Goal: Information Seeking & Learning: Learn about a topic

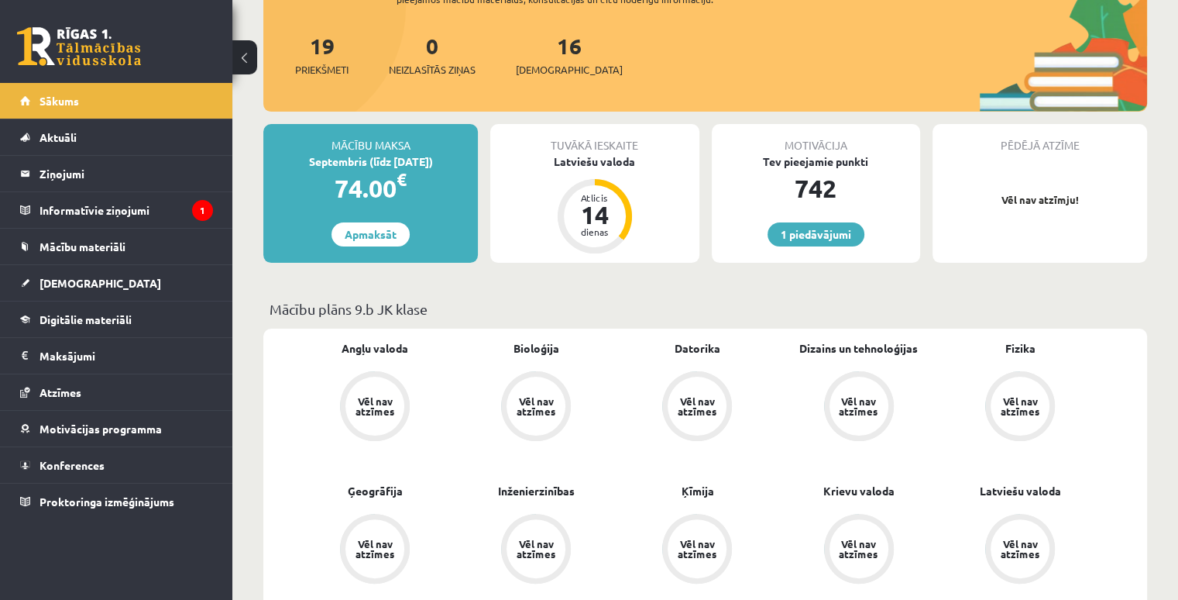
scroll to position [262, 0]
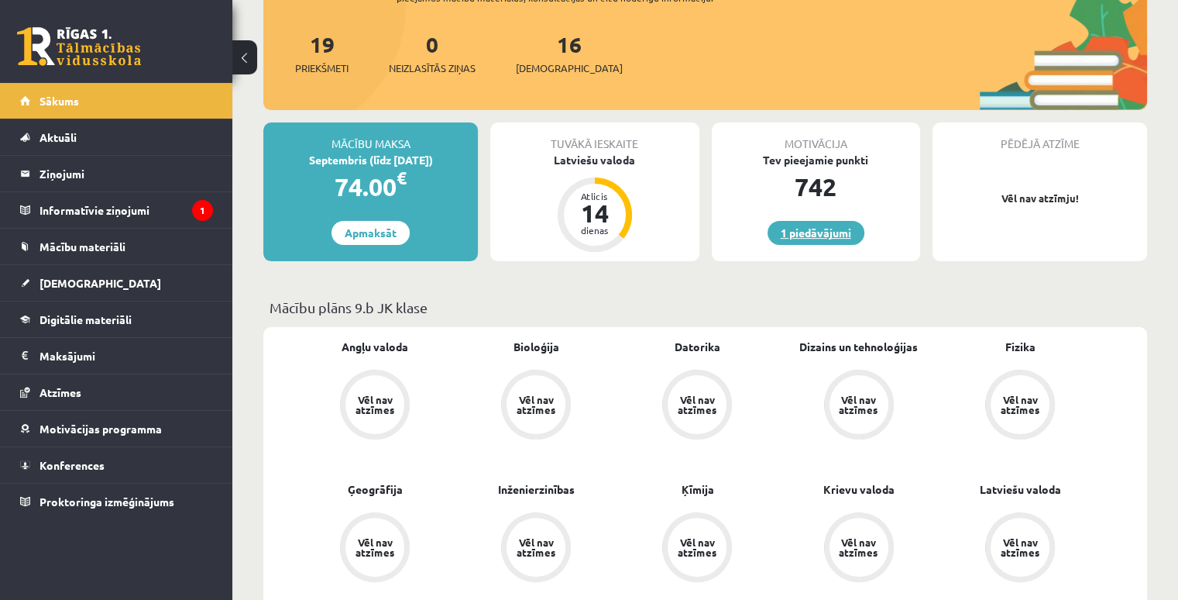
click at [789, 230] on link "1 piedāvājumi" at bounding box center [816, 233] width 97 height 24
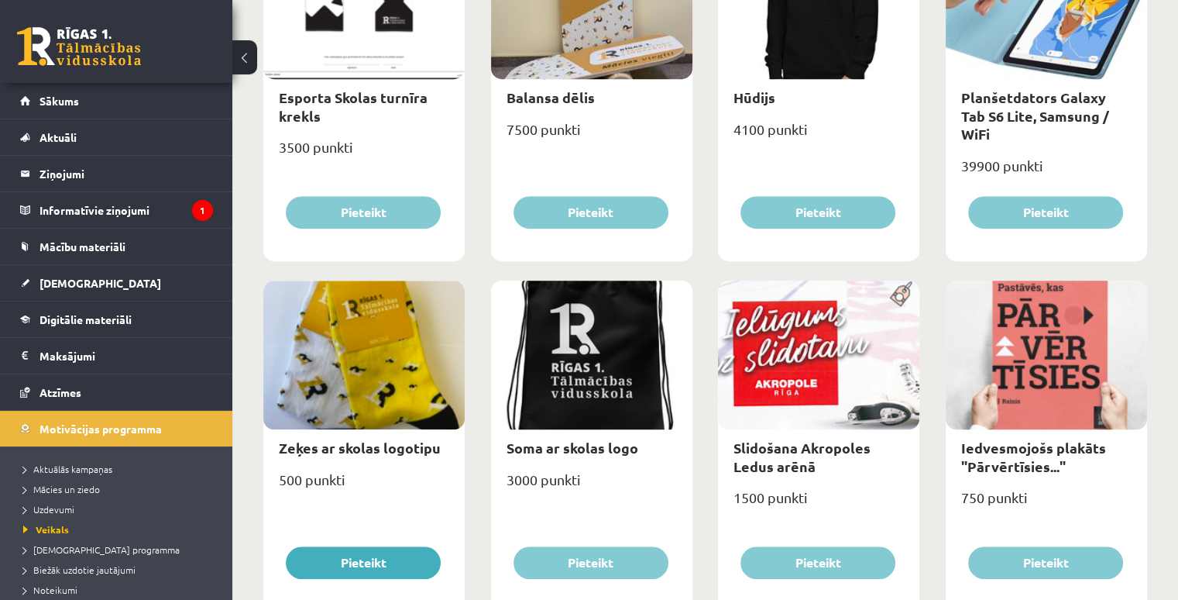
scroll to position [967, 0]
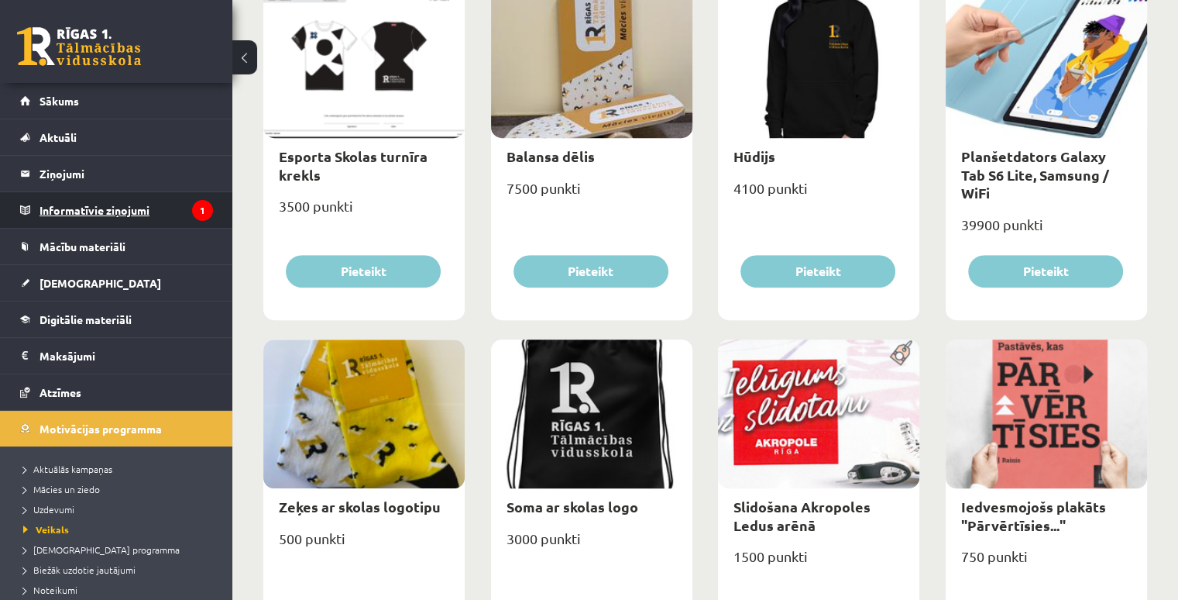
click at [118, 212] on legend "Informatīvie ziņojumi 1" at bounding box center [127, 210] width 174 height 36
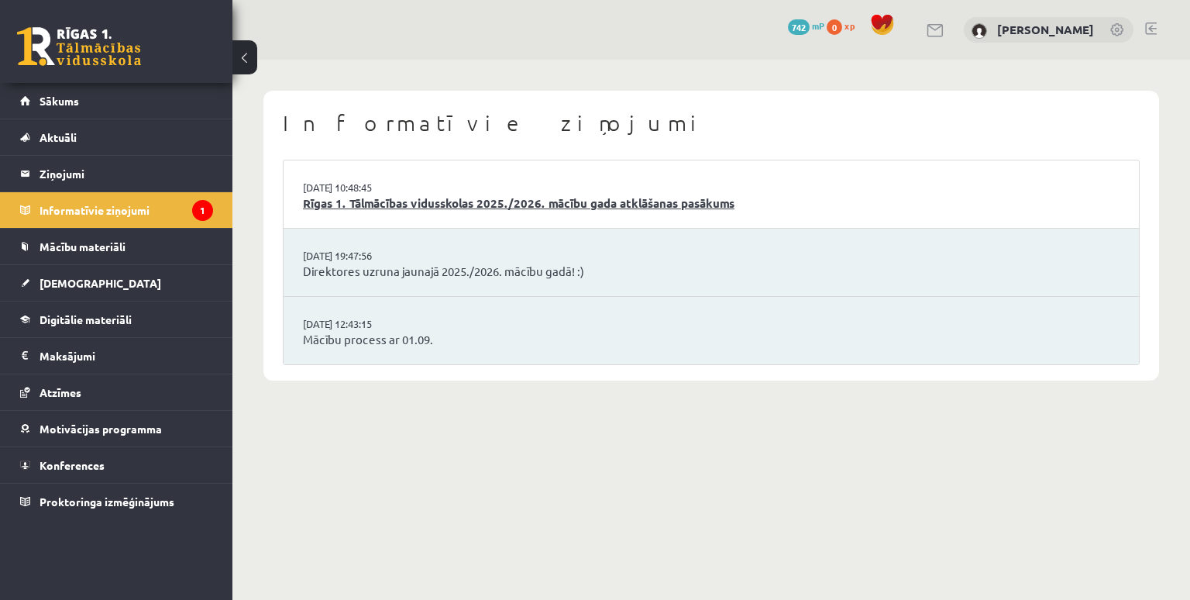
click at [480, 207] on link "Rīgas 1. Tālmācības vidusskolas 2025./2026. mācību gada atklāšanas pasākums" at bounding box center [711, 203] width 816 height 18
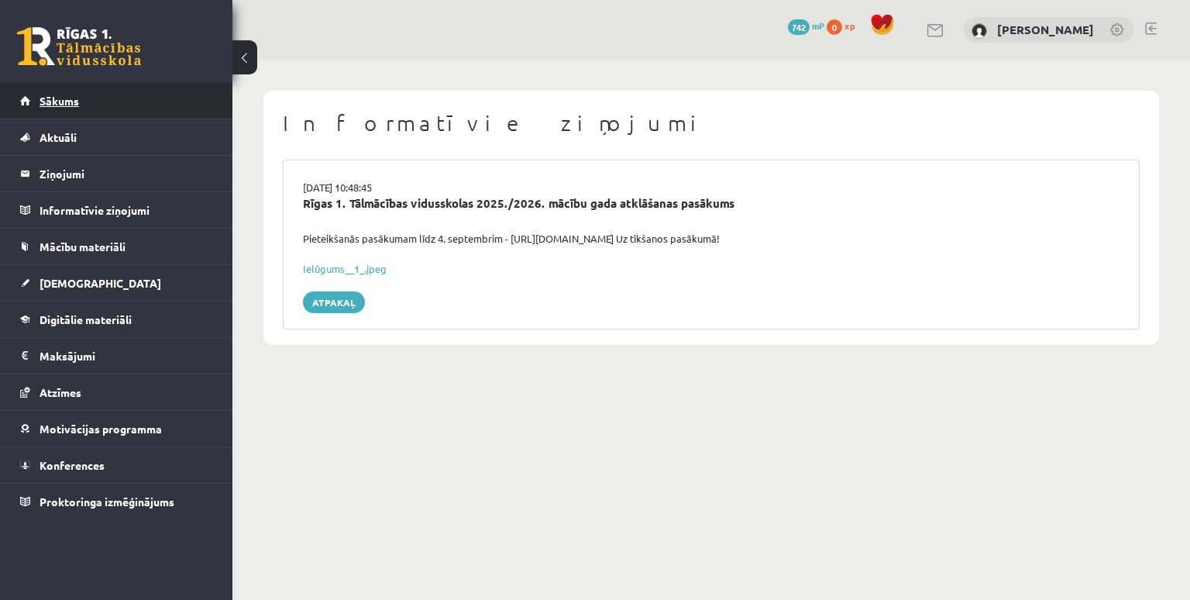
click at [74, 104] on span "Sākums" at bounding box center [60, 101] width 40 height 14
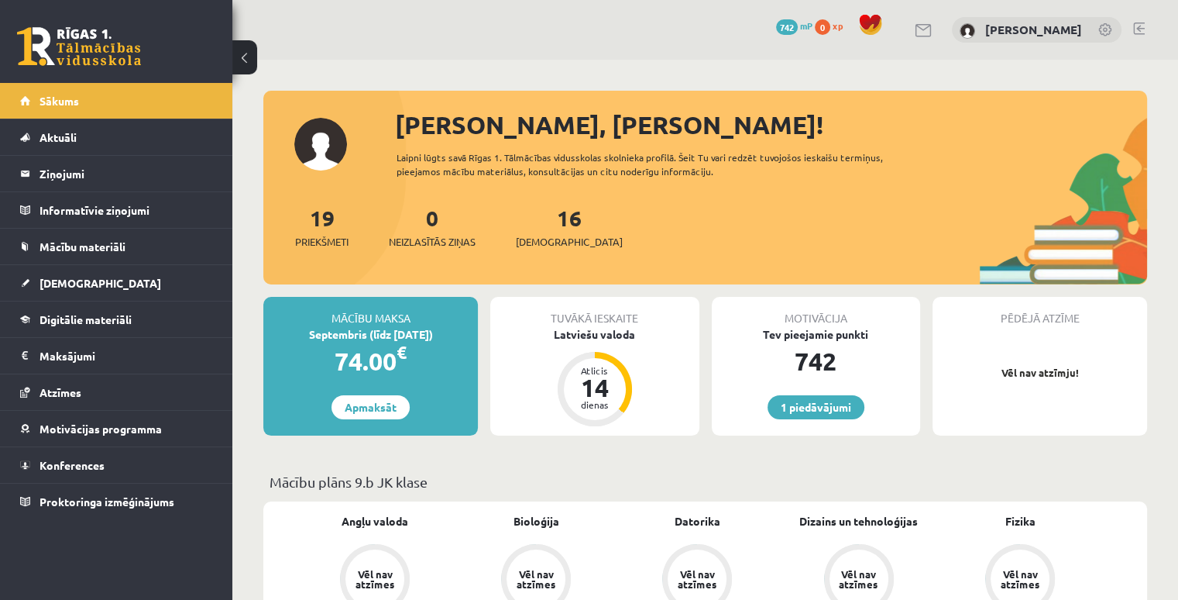
click at [628, 357] on div "Tuvākā ieskaite Latviešu valoda Atlicis 14 dienas" at bounding box center [594, 366] width 208 height 139
click at [594, 328] on div "Latviešu valoda" at bounding box center [594, 334] width 208 height 16
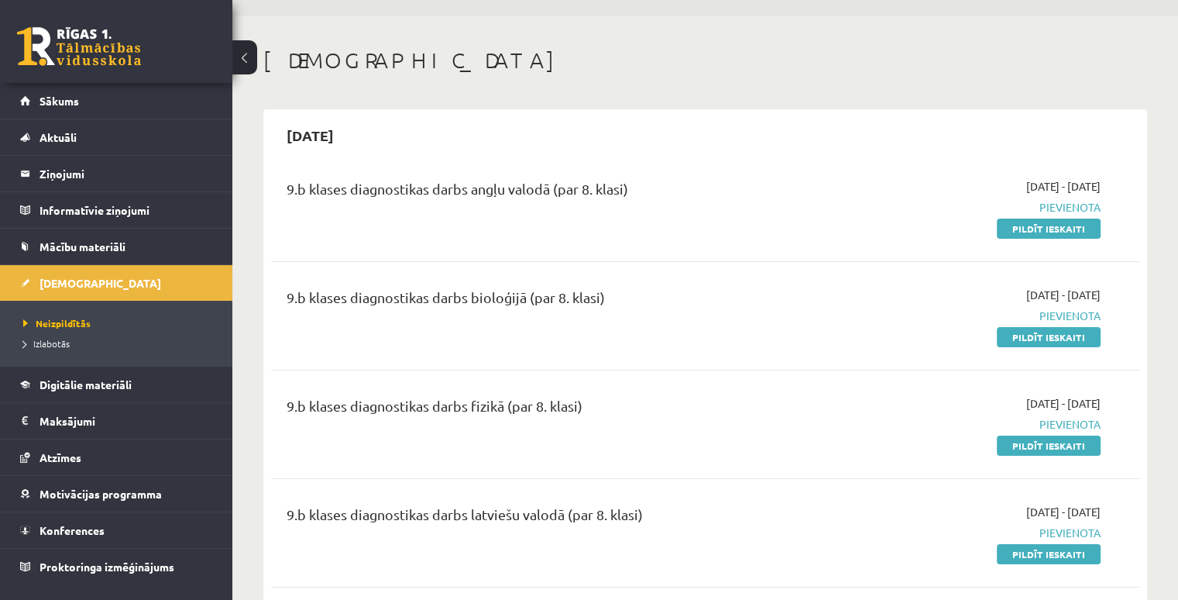
scroll to position [43, 0]
click at [102, 249] on span "Mācību materiāli" at bounding box center [83, 246] width 86 height 14
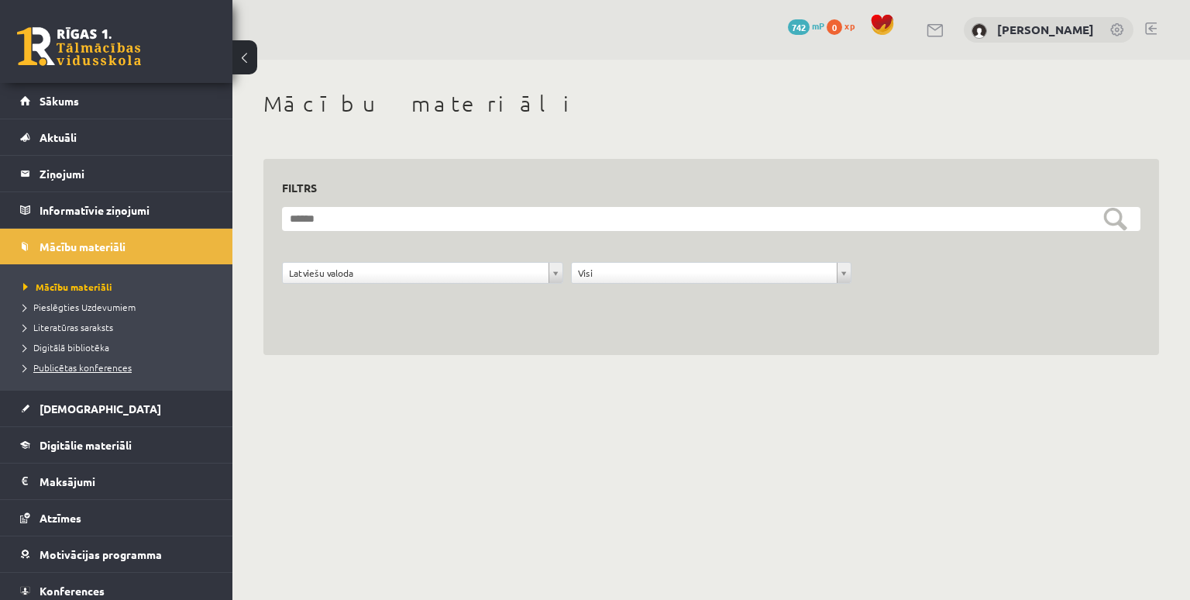
click at [112, 366] on span "Publicētas konferences" at bounding box center [77, 367] width 108 height 12
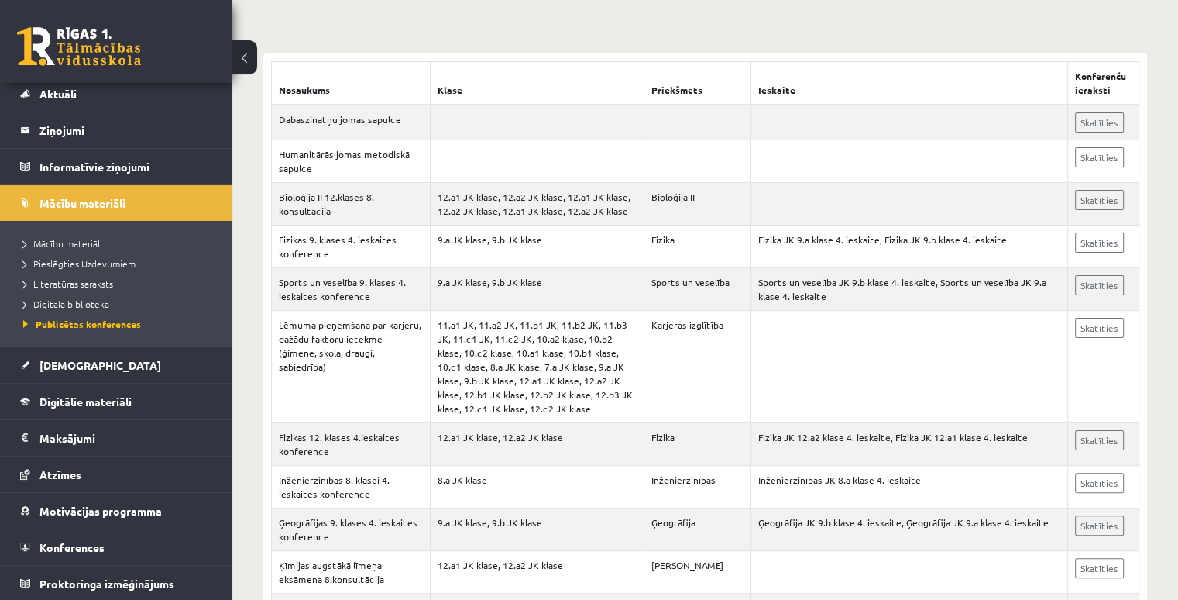
scroll to position [118, 0]
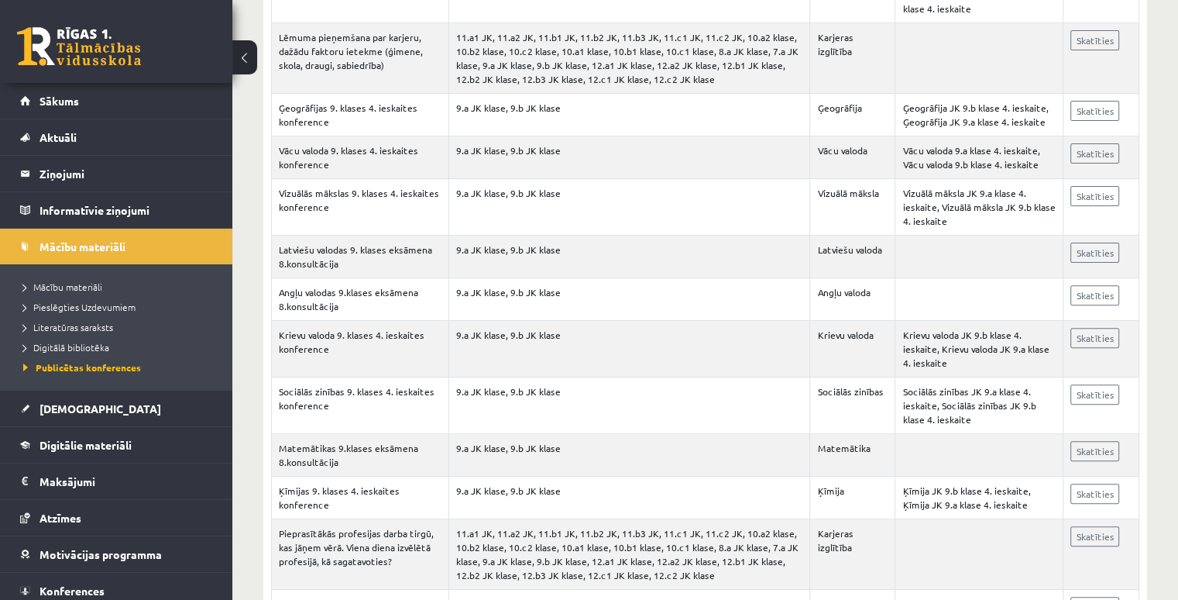
scroll to position [476, 0]
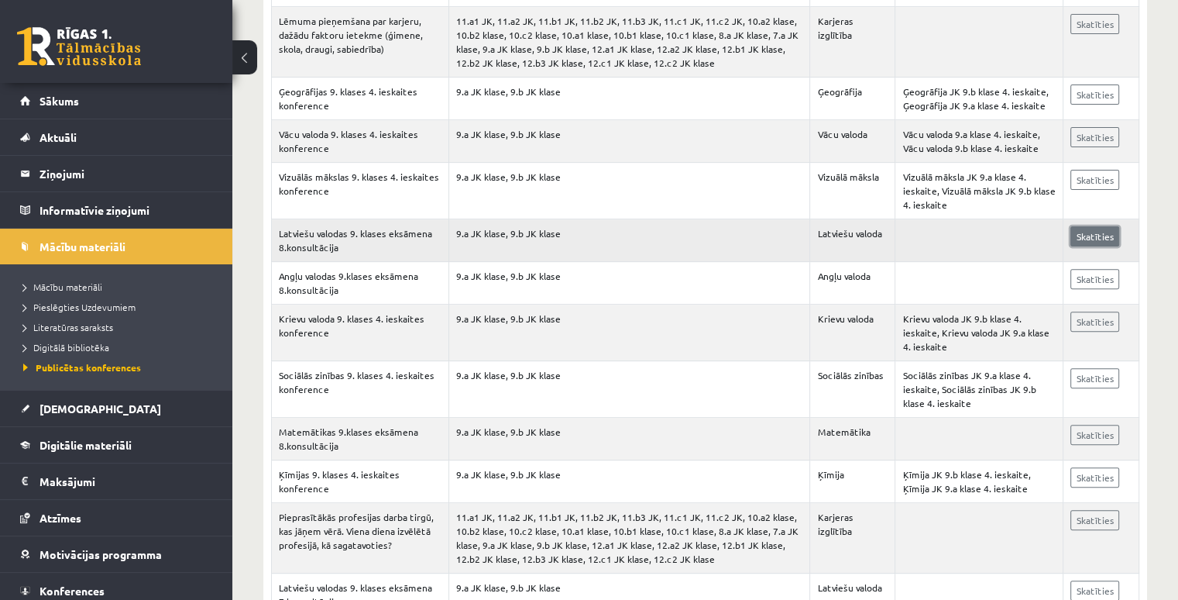
click at [1094, 227] on link "Skatīties" at bounding box center [1094, 236] width 49 height 20
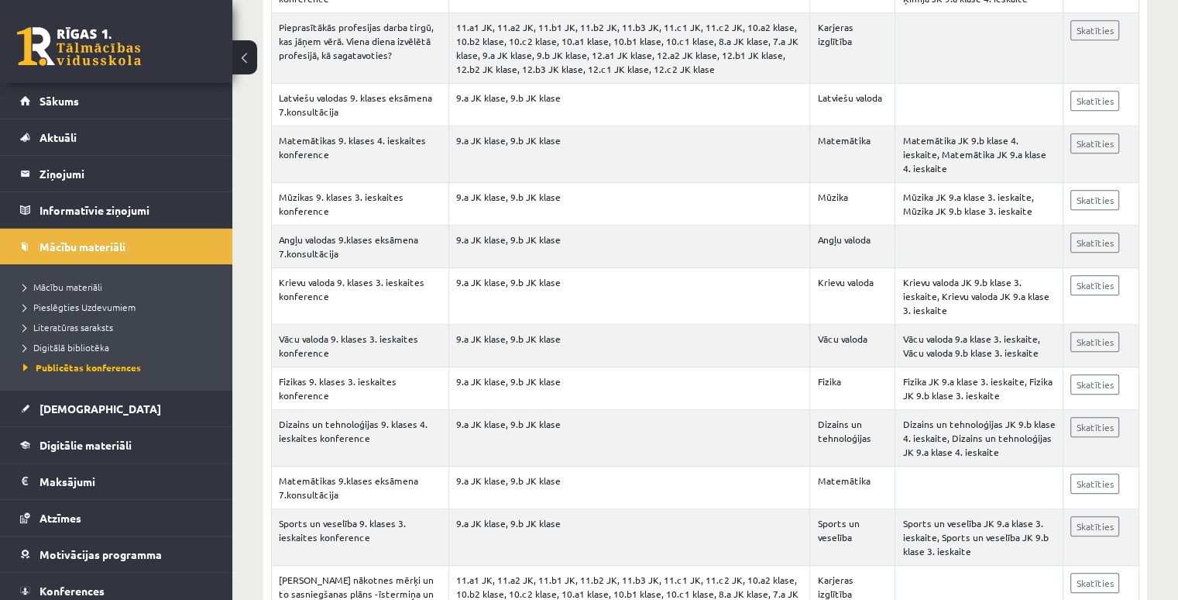
scroll to position [965, 0]
click at [86, 98] on link "Sākums" at bounding box center [116, 101] width 193 height 36
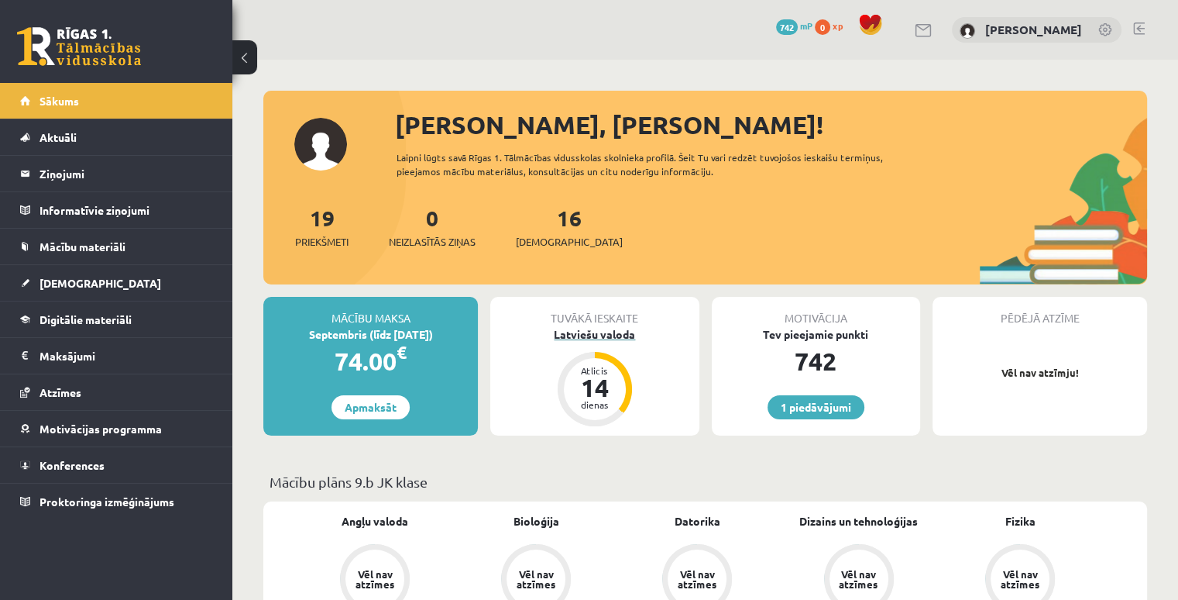
click at [567, 377] on div "Atlicis 14 dienas" at bounding box center [595, 389] width 62 height 62
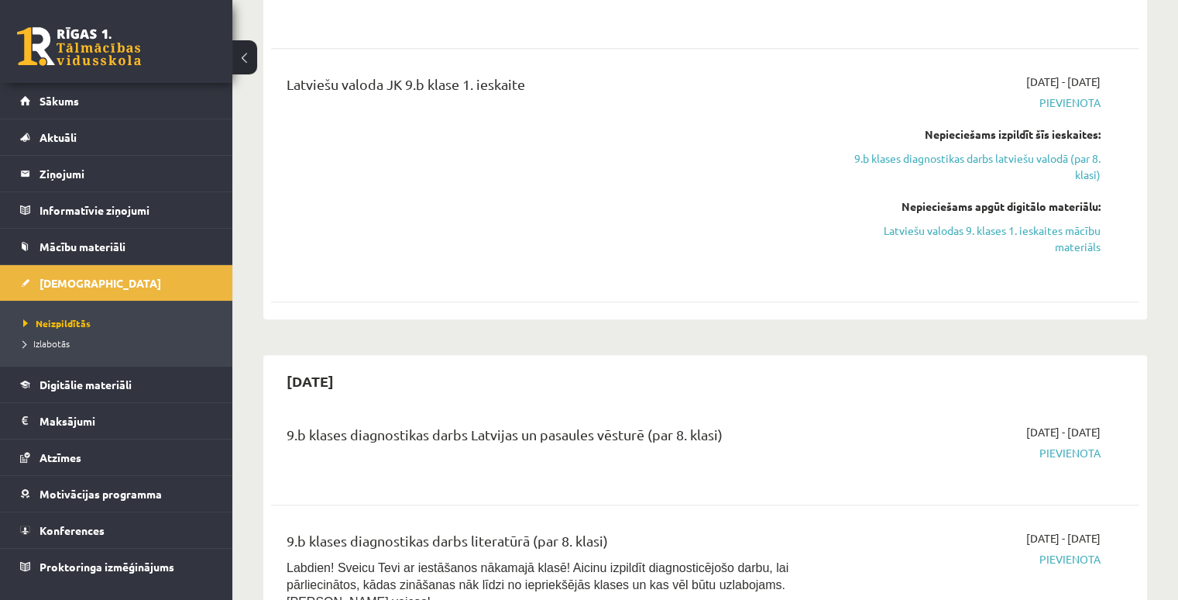
scroll to position [1340, 0]
click at [973, 232] on link "Latviešu valodas 9. klases 1. ieskaites mācību materiāls" at bounding box center [973, 239] width 256 height 33
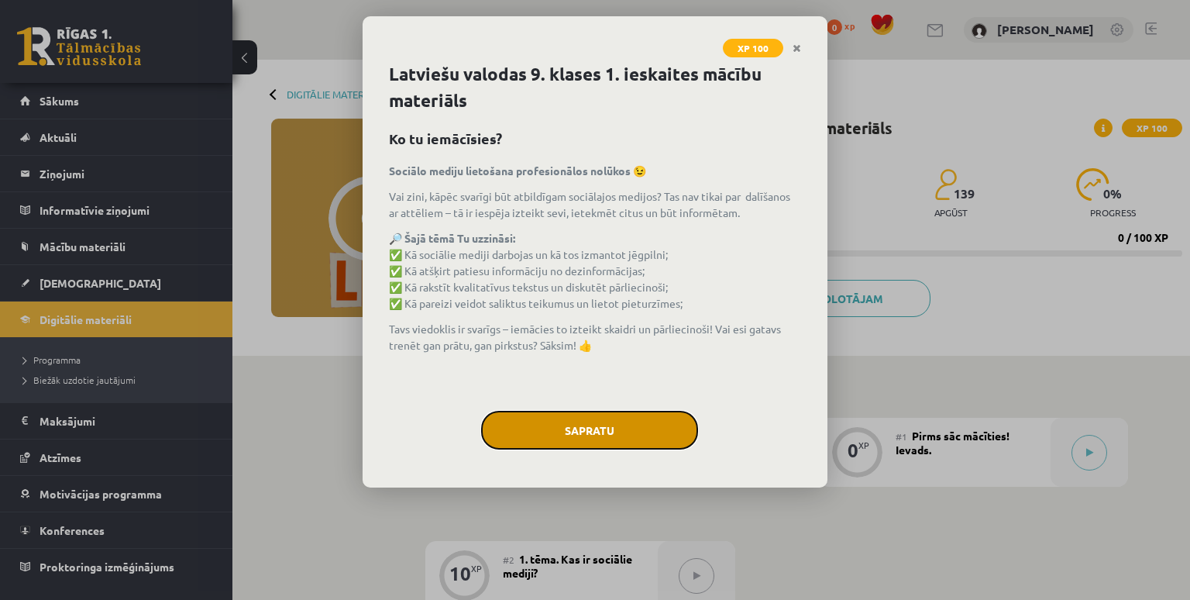
click at [542, 428] on button "Sapratu" at bounding box center [589, 430] width 217 height 39
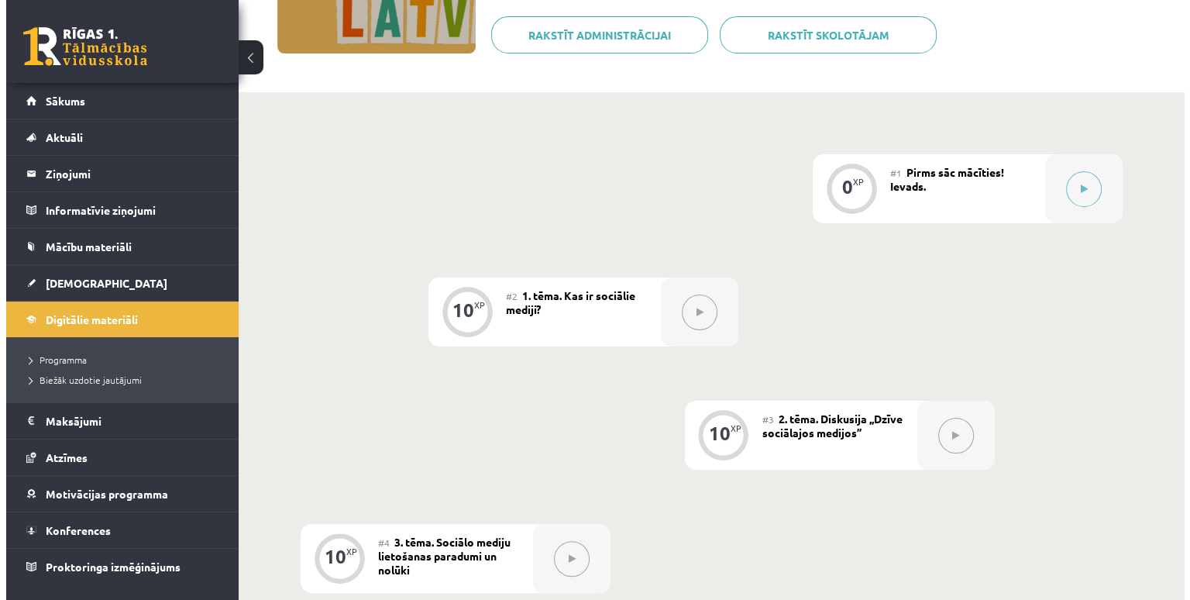
scroll to position [263, 0]
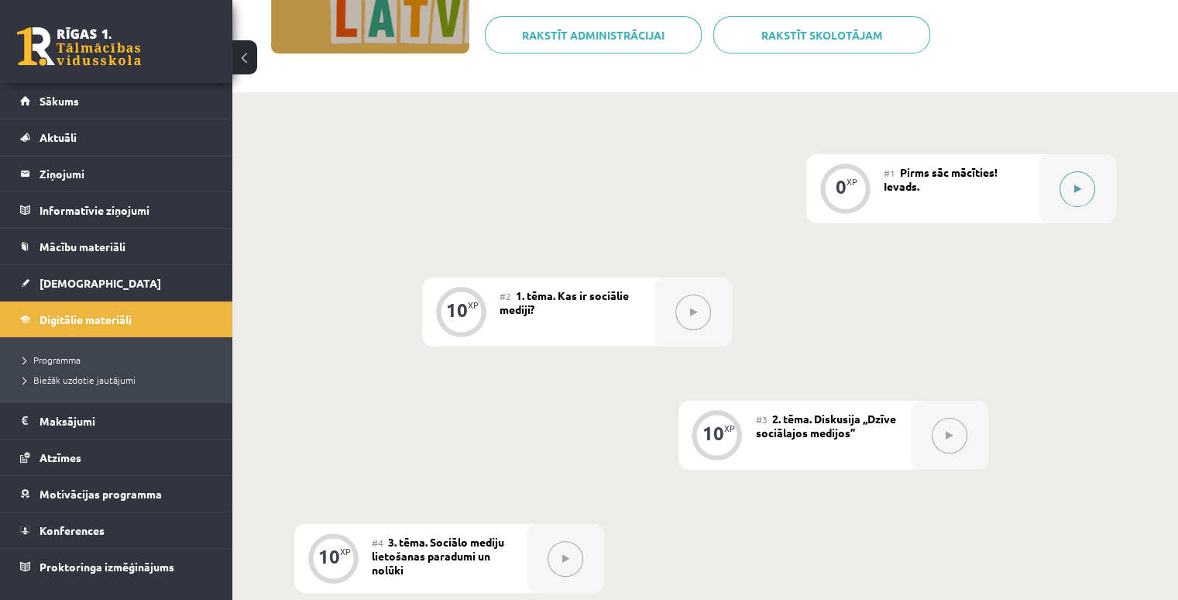
click at [1072, 185] on button at bounding box center [1078, 189] width 36 height 36
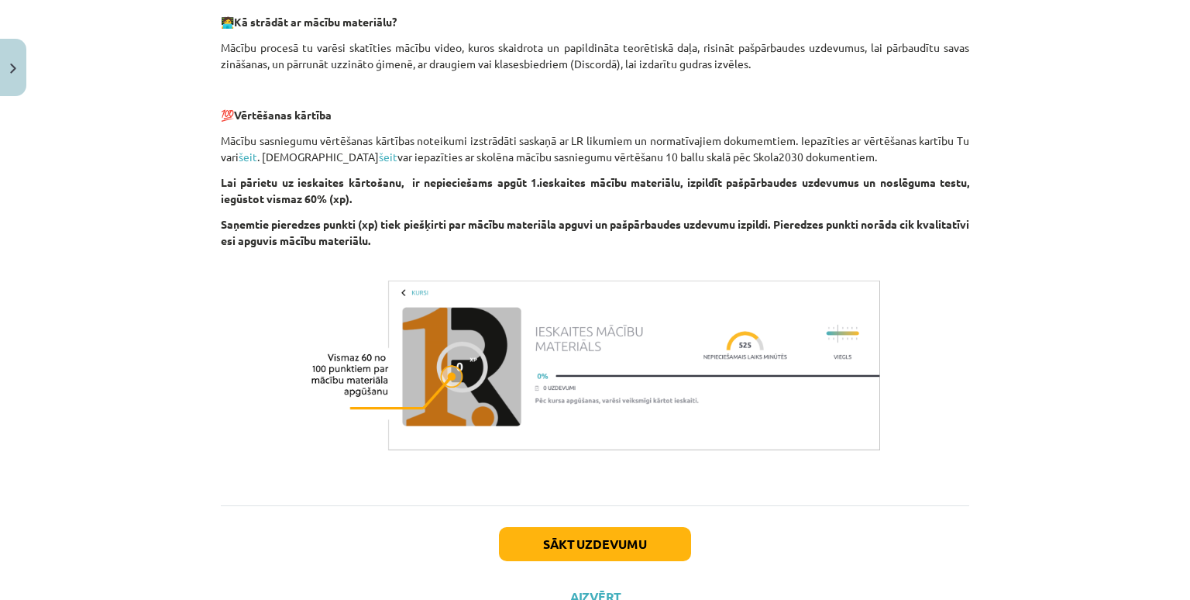
scroll to position [874, 0]
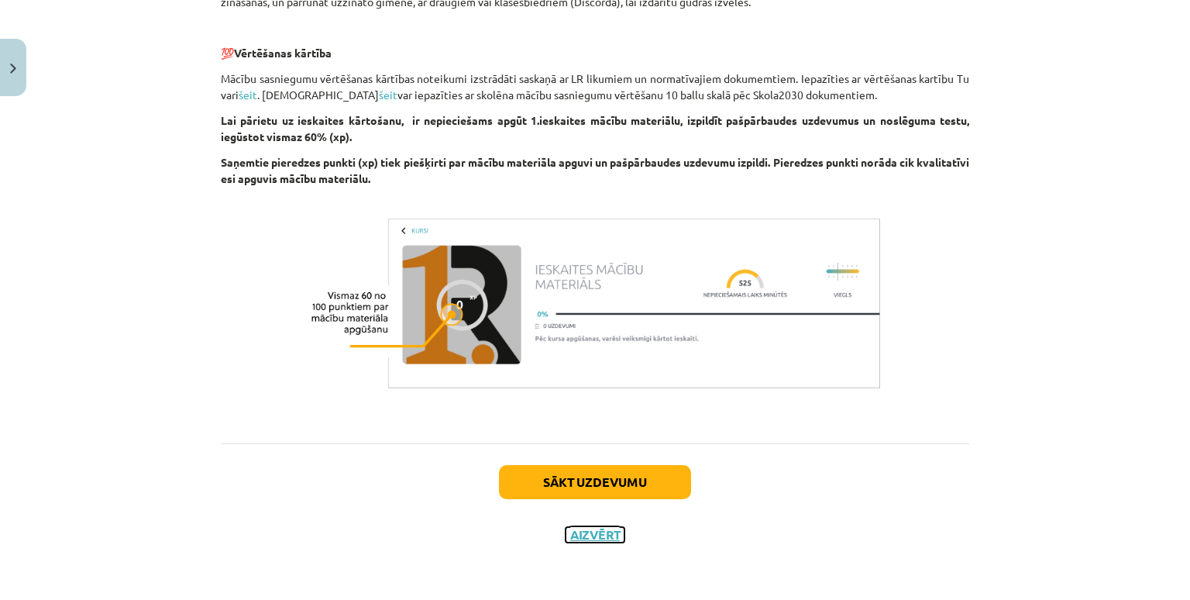
click at [588, 531] on button "Aizvērt" at bounding box center [594, 534] width 59 height 15
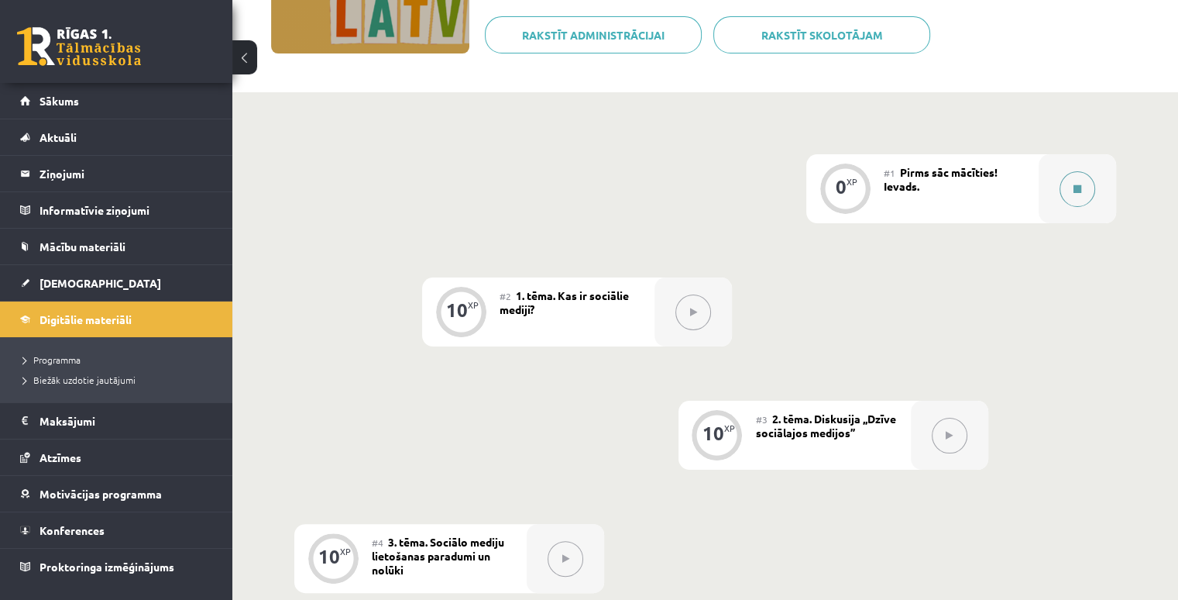
click at [1079, 184] on icon at bounding box center [1078, 188] width 8 height 9
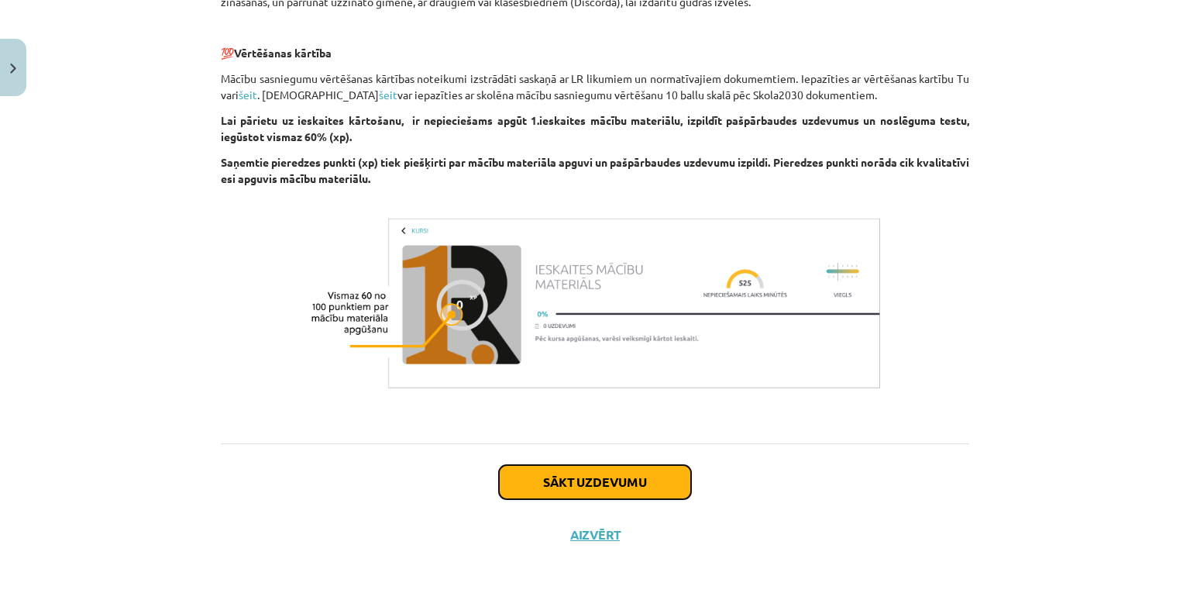
click at [551, 468] on button "Sākt uzdevumu" at bounding box center [595, 482] width 192 height 34
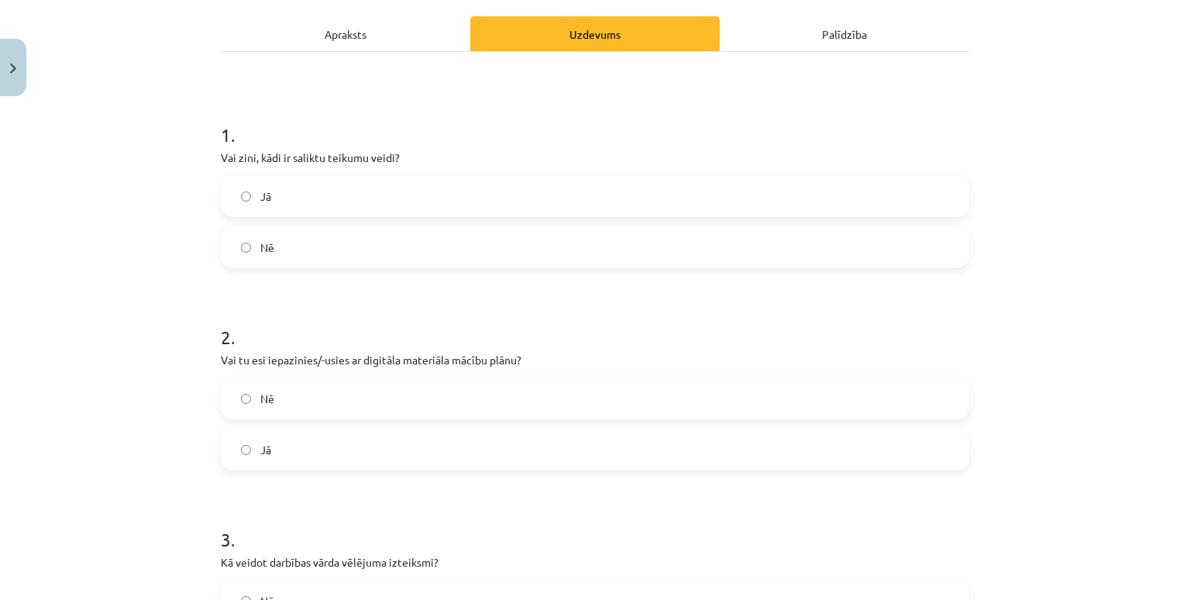
scroll to position [218, 0]
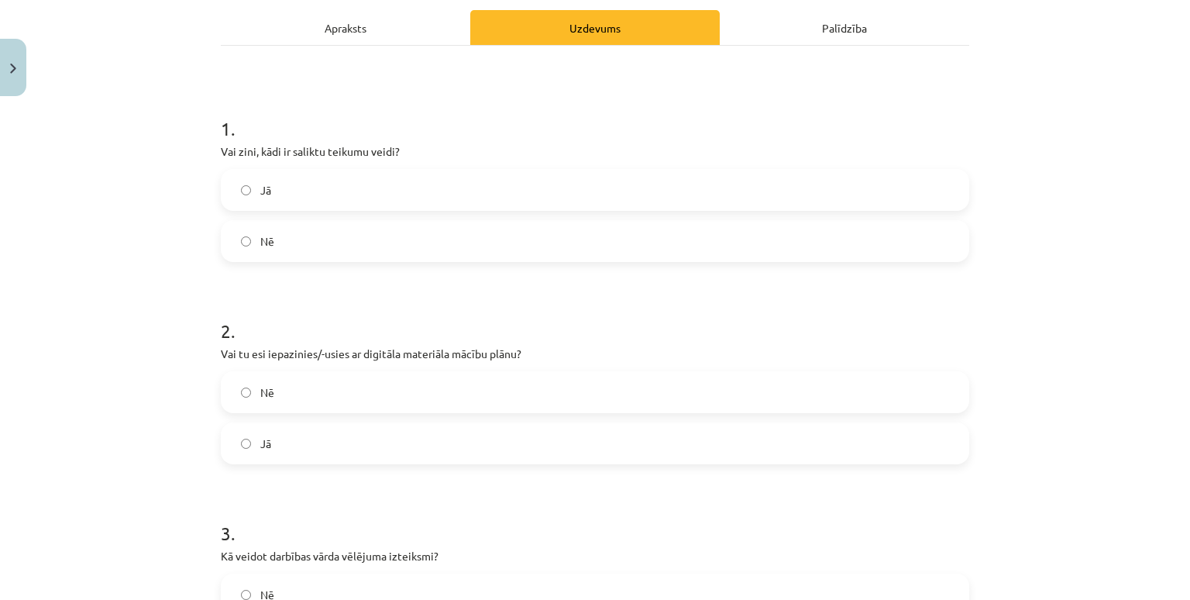
click at [832, 27] on div "Palīdzība" at bounding box center [844, 27] width 249 height 35
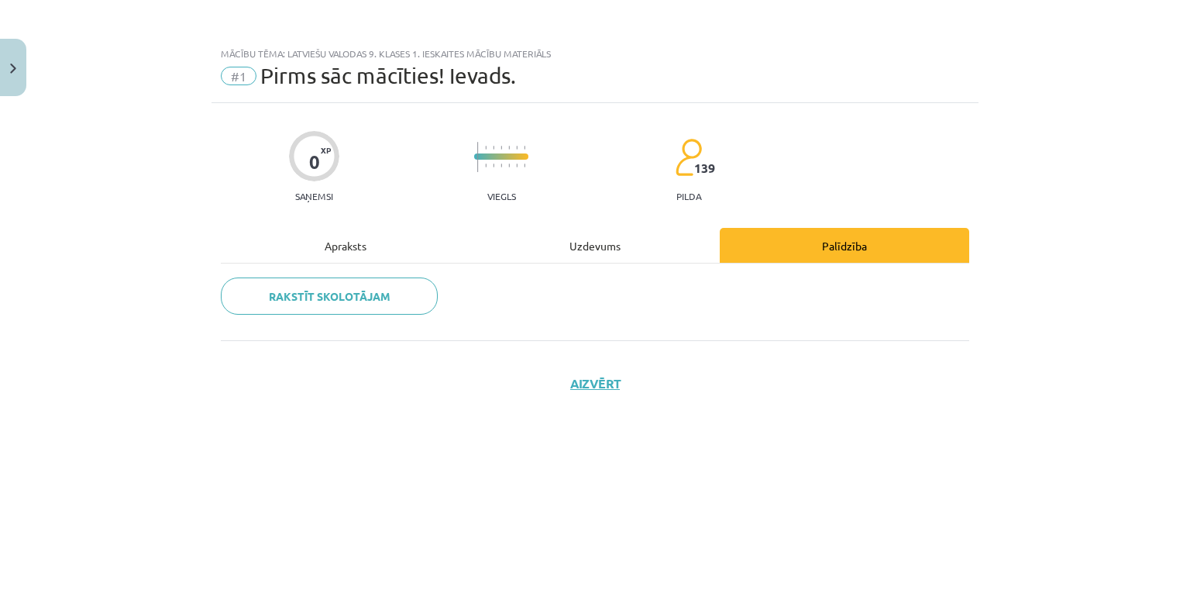
scroll to position [0, 0]
click at [596, 239] on div "Uzdevums" at bounding box center [594, 245] width 249 height 35
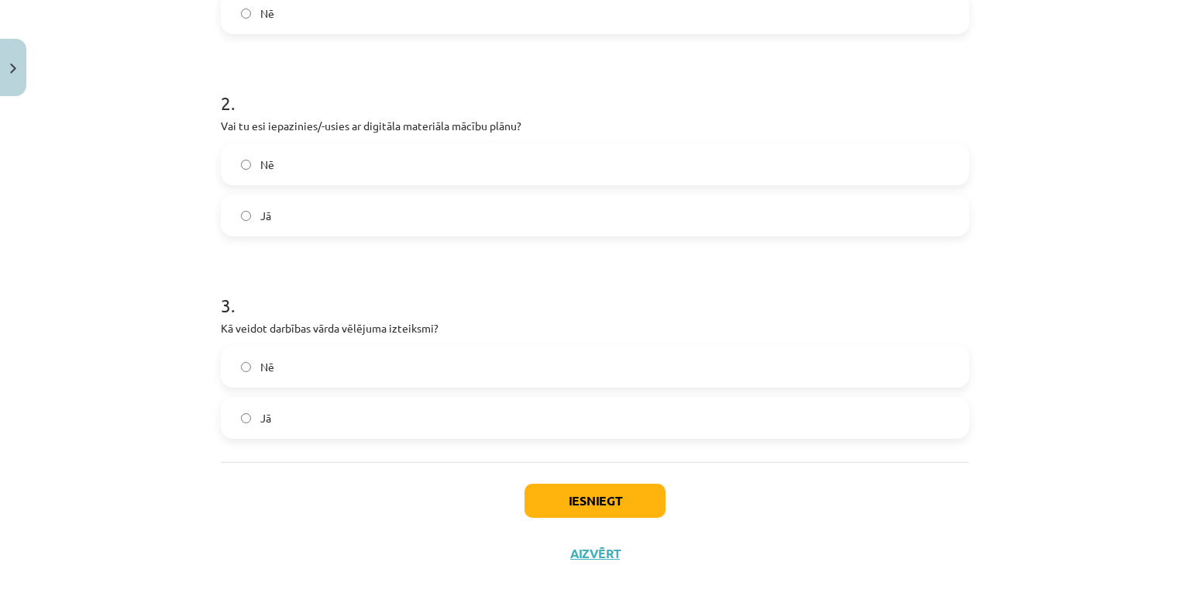
scroll to position [464, 0]
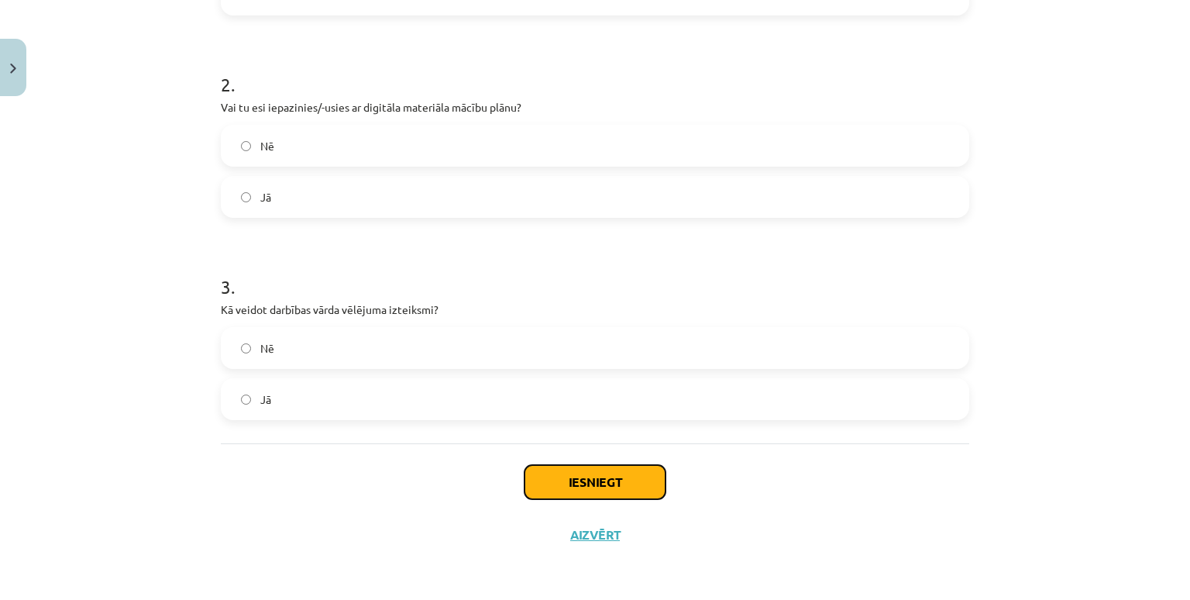
click at [590, 484] on button "Iesniegt" at bounding box center [594, 482] width 141 height 34
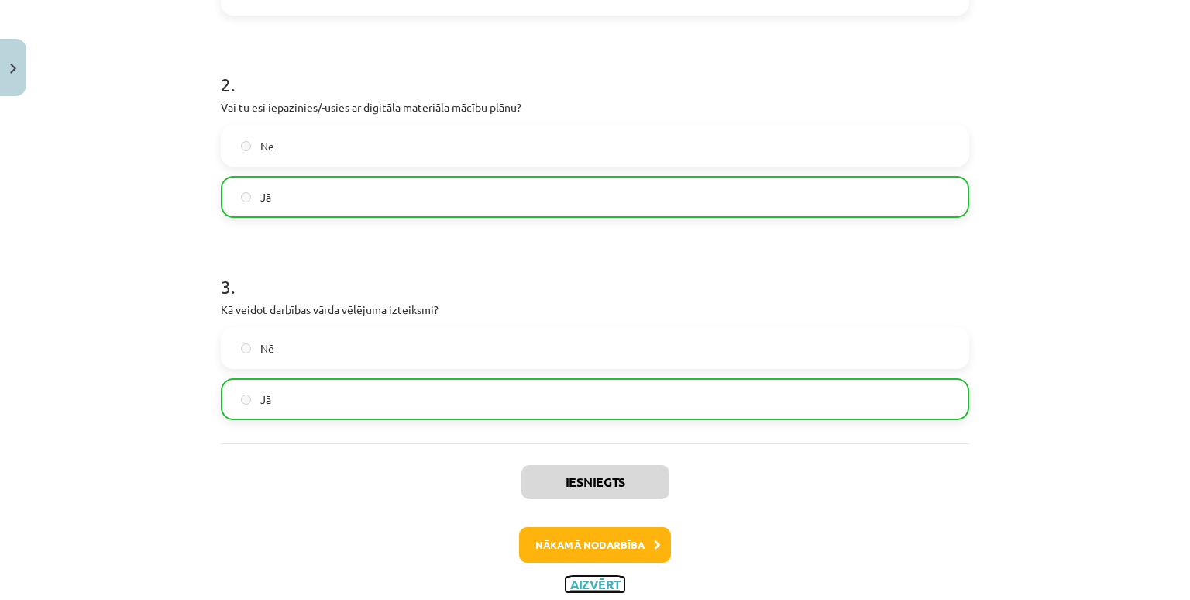
click at [582, 583] on button "Aizvērt" at bounding box center [594, 583] width 59 height 15
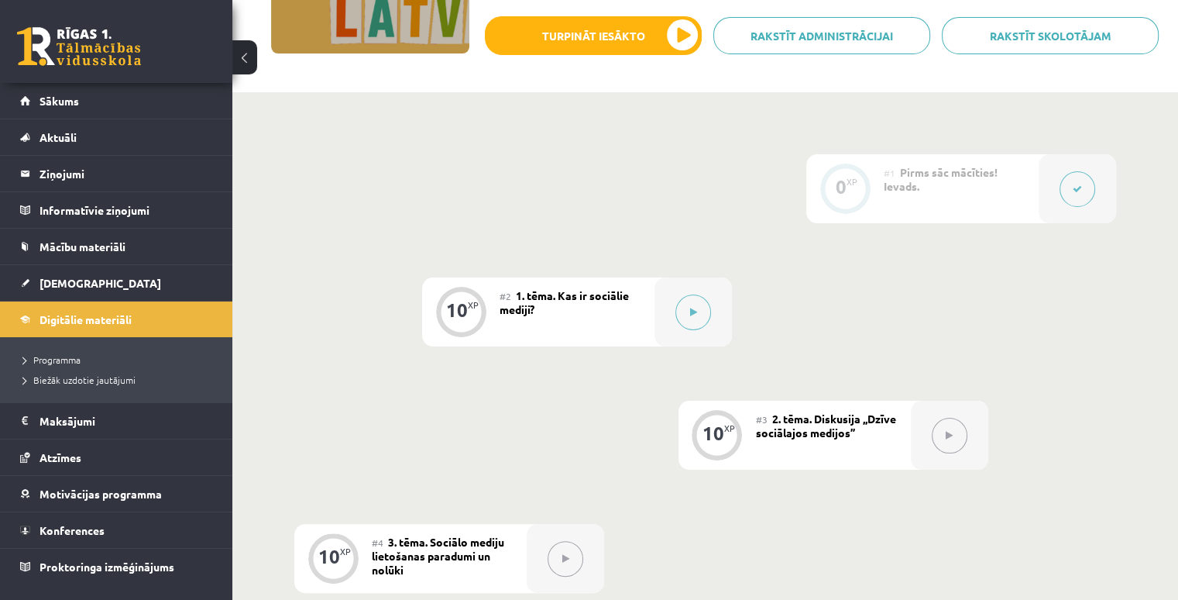
click at [1073, 188] on icon at bounding box center [1077, 188] width 9 height 9
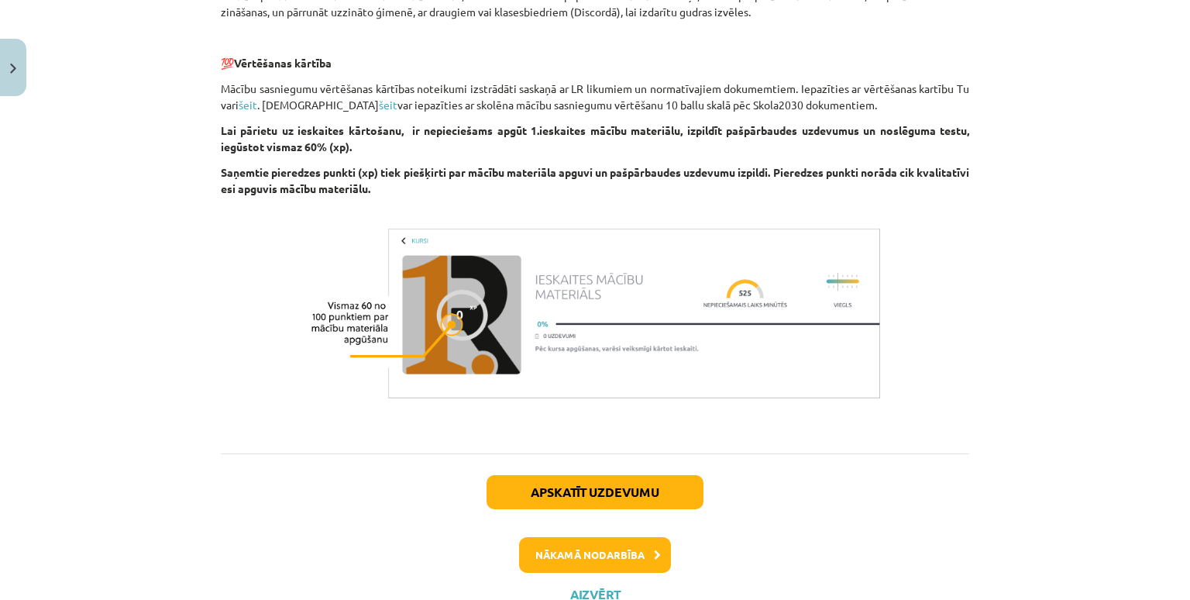
scroll to position [923, 0]
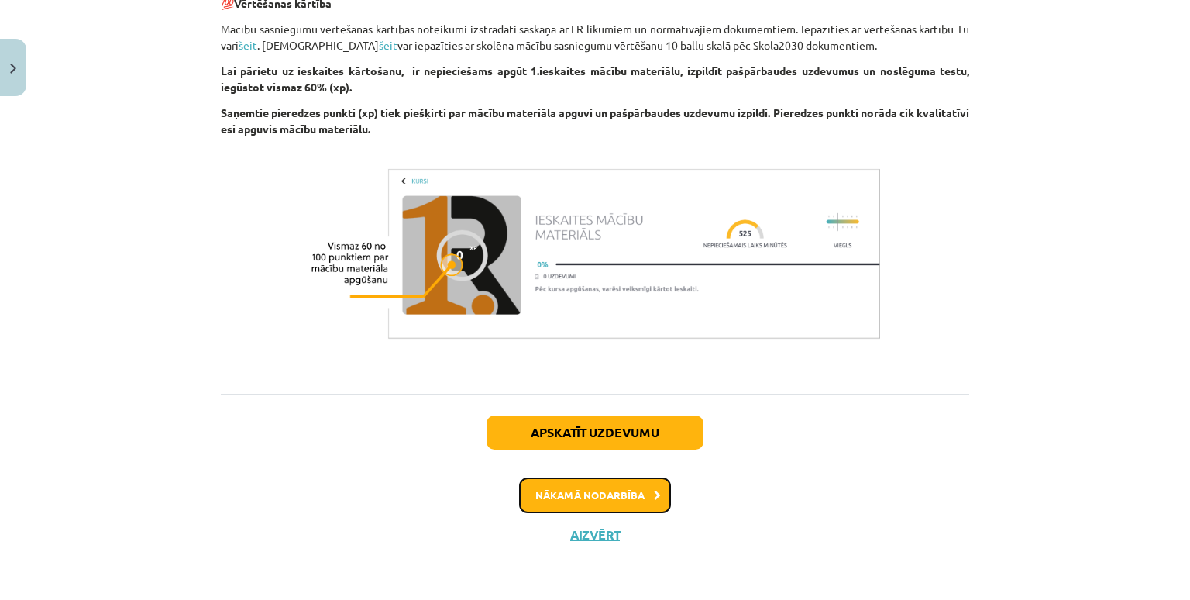
click at [576, 489] on button "Nākamā nodarbība" at bounding box center [595, 495] width 152 height 36
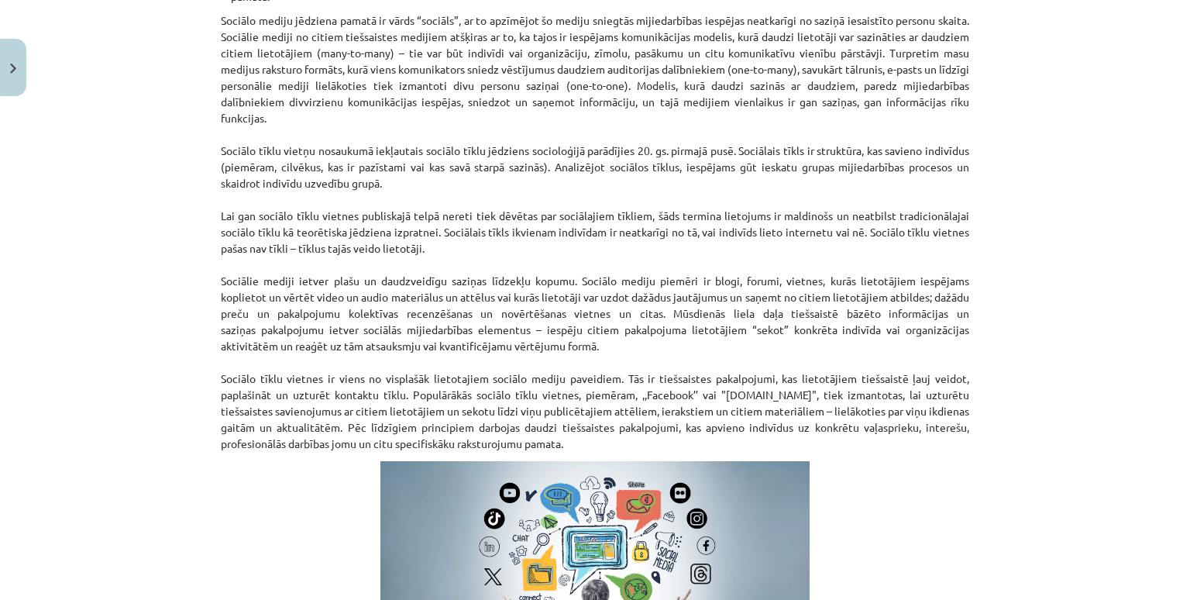
scroll to position [689, 0]
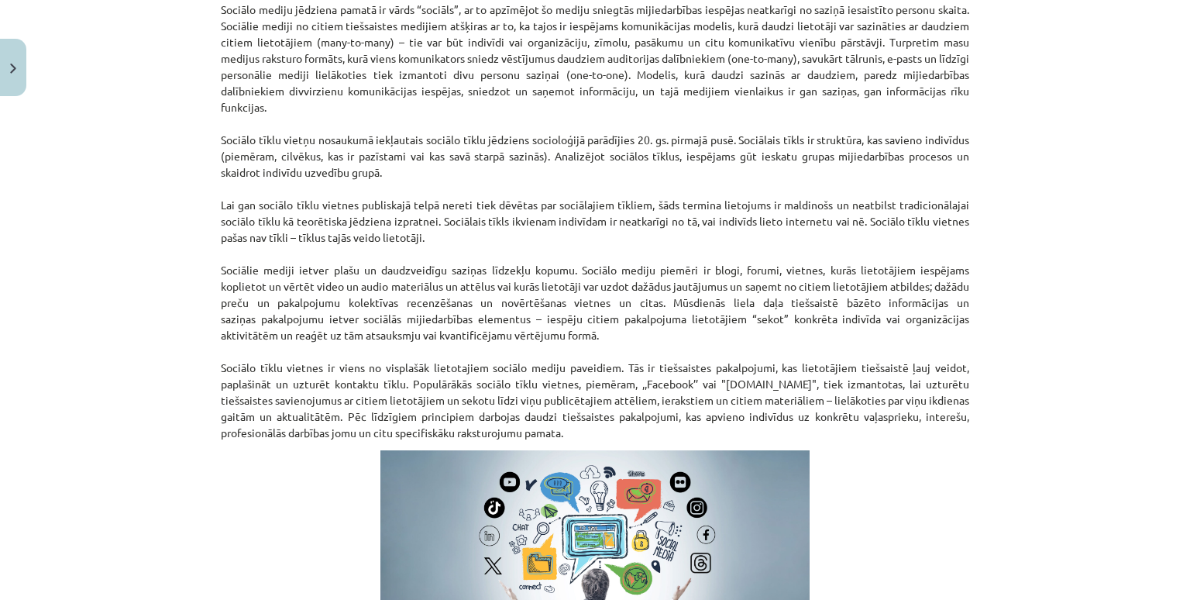
click at [1007, 165] on div "Mācību tēma: Latviešu valodas 9. klases 1. ieskaites mācību materiāls #2 1. tēm…" at bounding box center [595, 300] width 1190 height 600
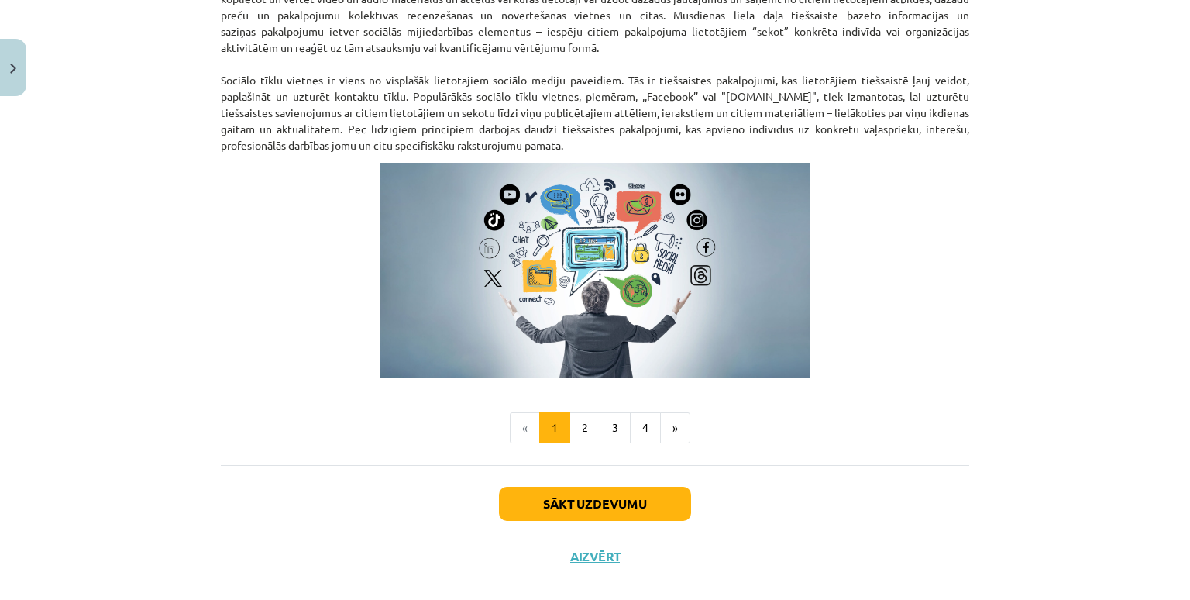
scroll to position [996, 0]
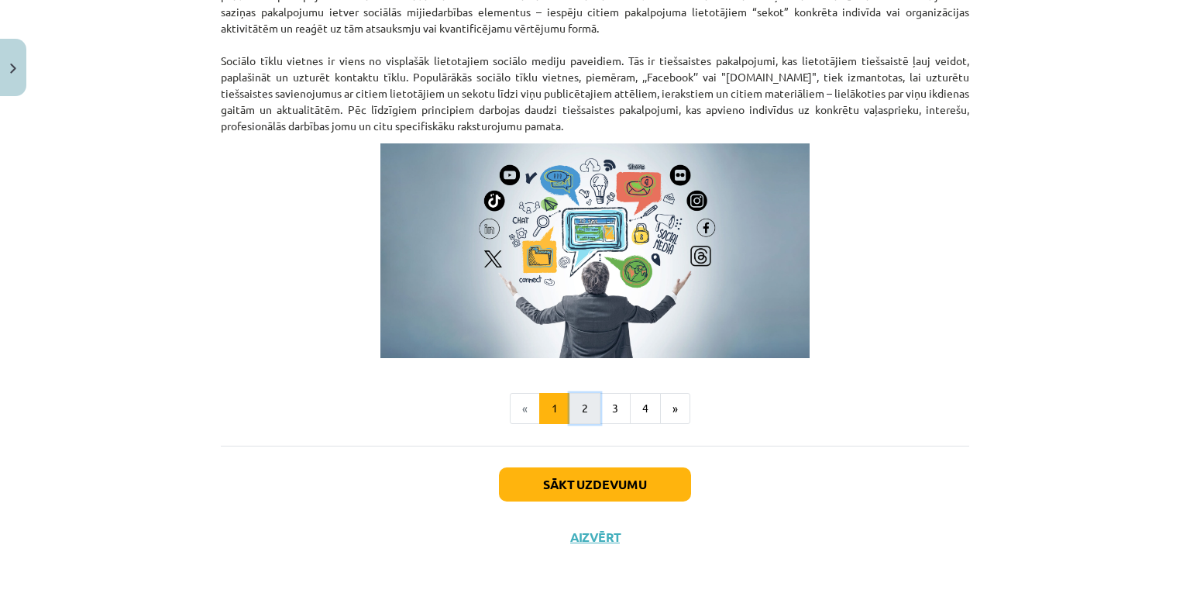
click at [573, 407] on button "2" at bounding box center [584, 408] width 31 height 31
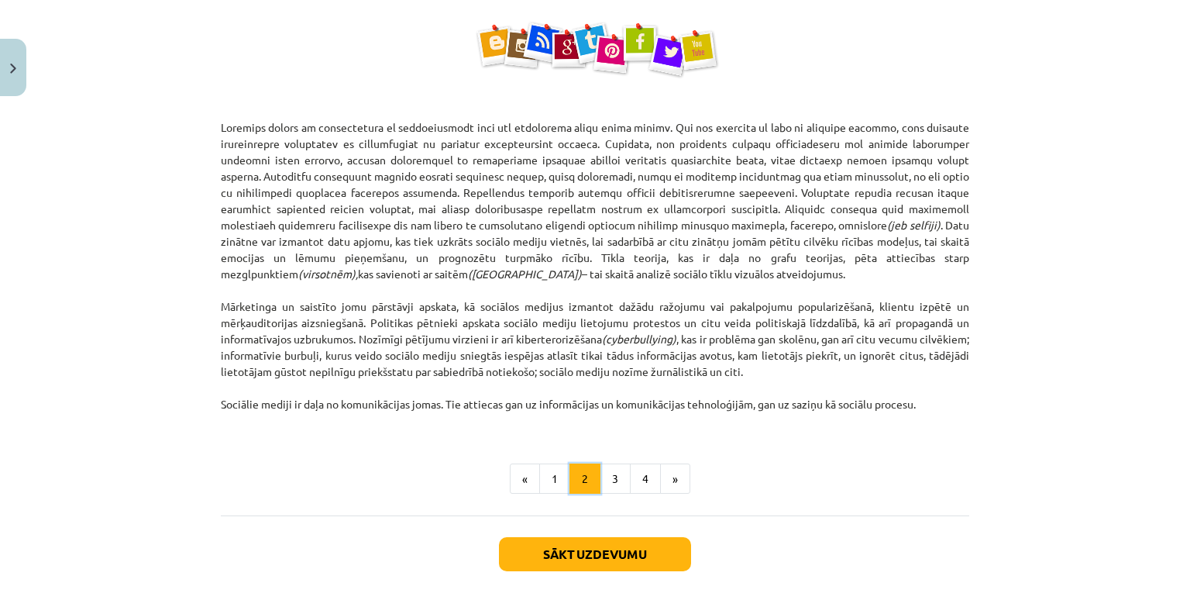
scroll to position [900, 0]
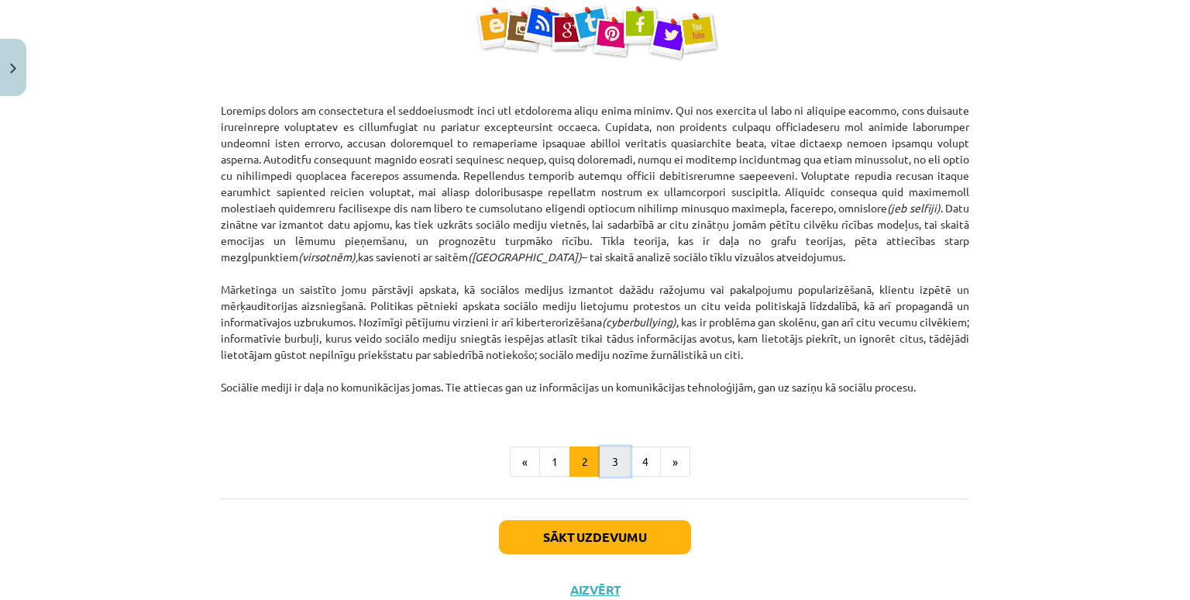
click at [610, 460] on button "3" at bounding box center [615, 461] width 31 height 31
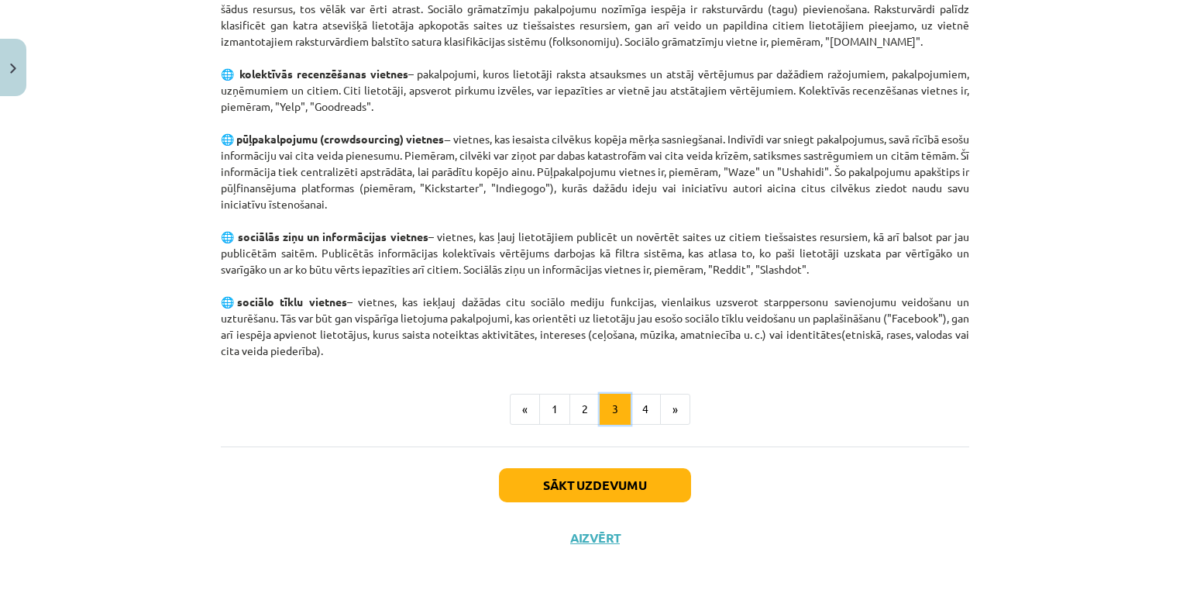
scroll to position [1022, 0]
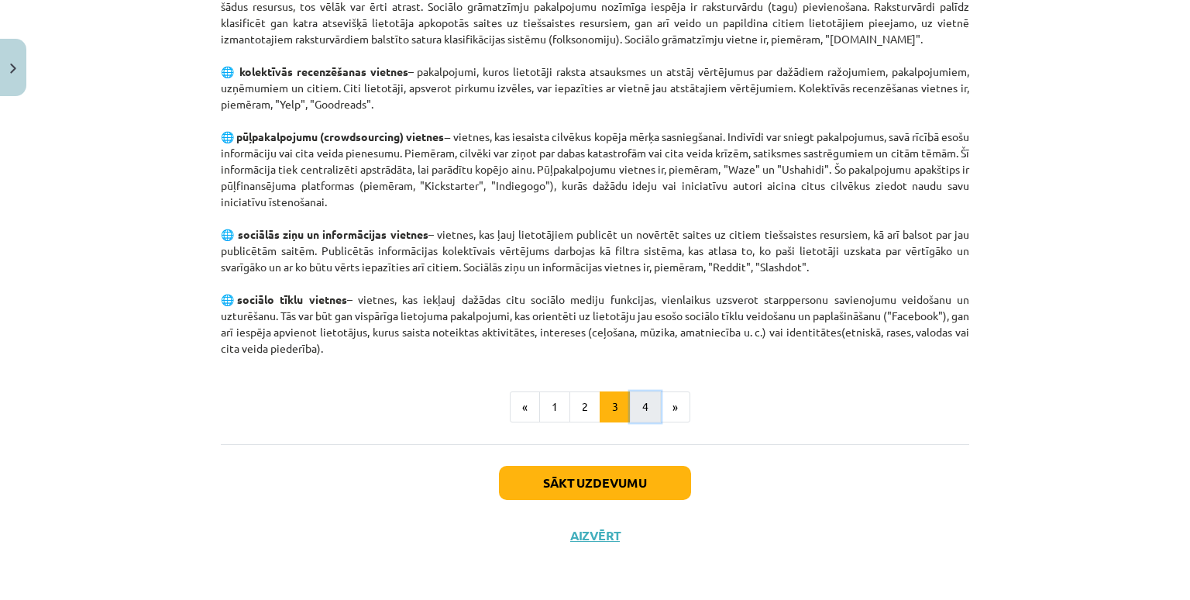
click at [643, 404] on button "4" at bounding box center [645, 406] width 31 height 31
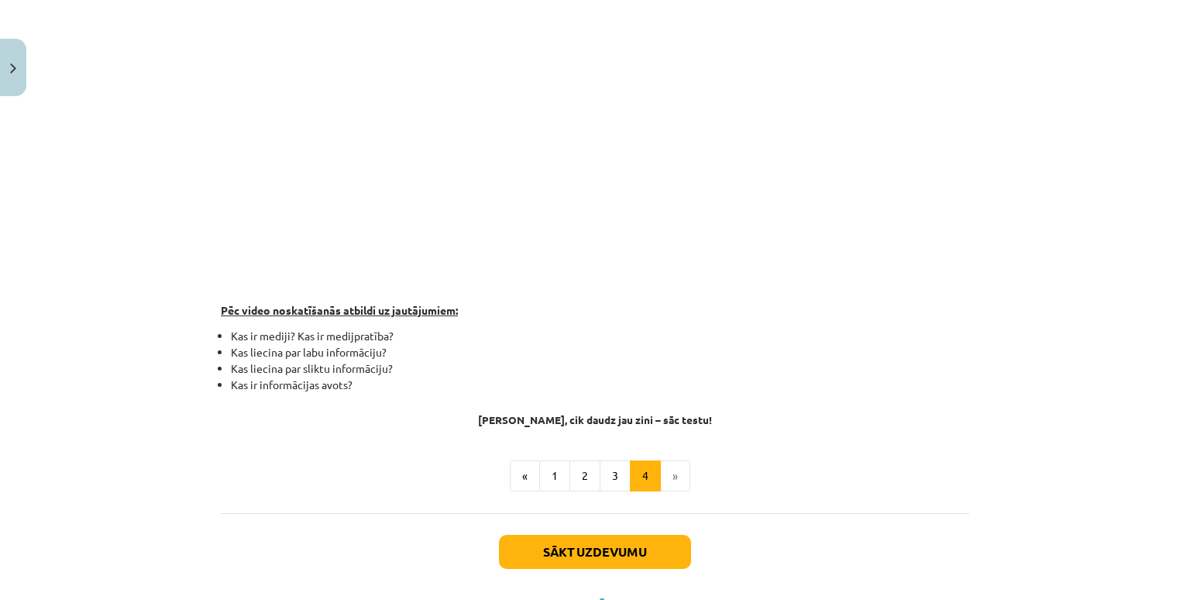
scroll to position [395, 0]
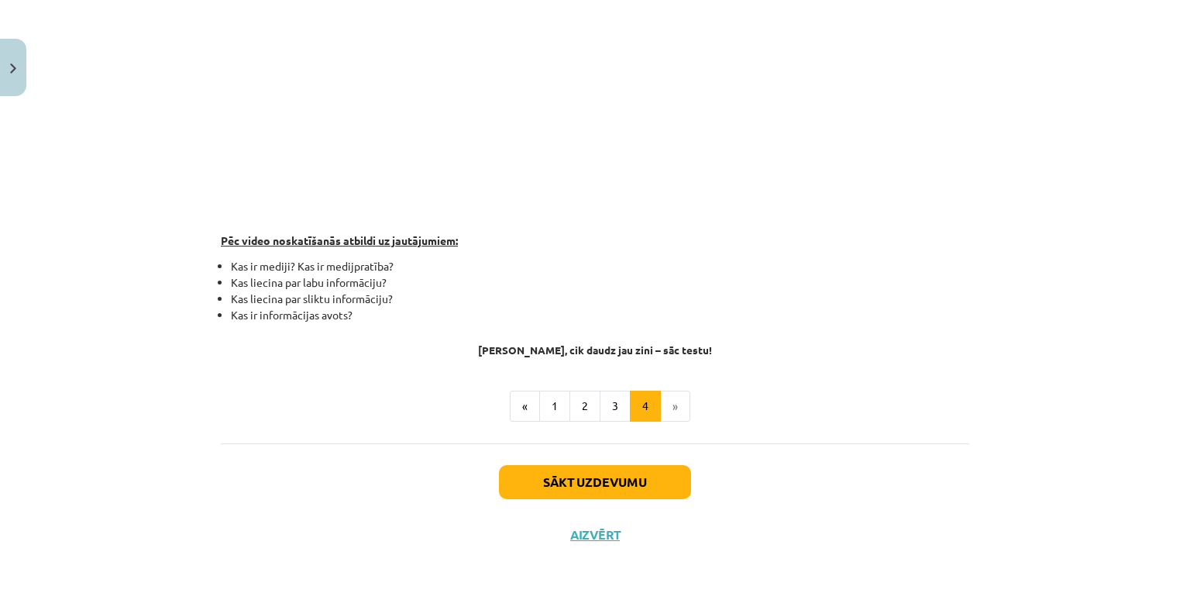
click at [671, 407] on li "»" at bounding box center [675, 405] width 29 height 31
click at [664, 402] on li "»" at bounding box center [675, 405] width 29 height 31
